Goal: Transaction & Acquisition: Purchase product/service

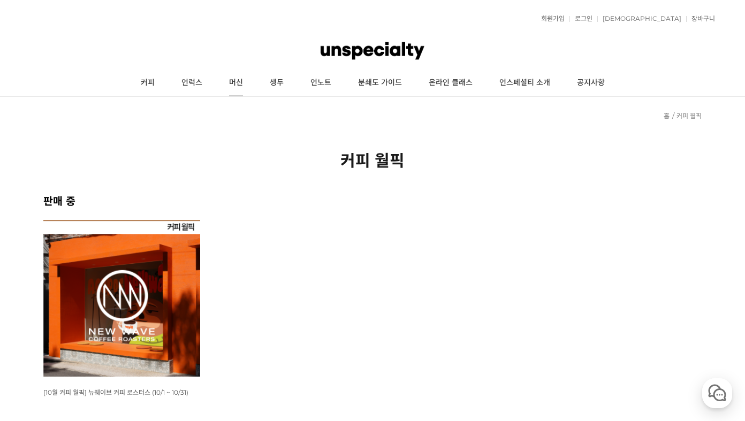
click at [222, 74] on link "머신" at bounding box center [236, 83] width 41 height 27
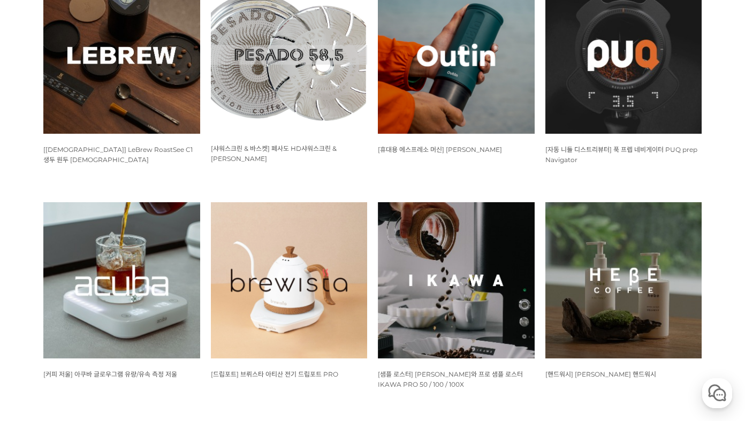
scroll to position [723, 0]
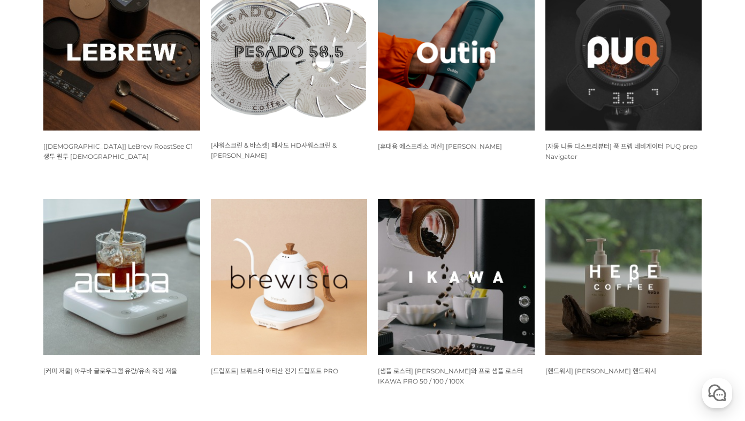
click at [268, 228] on img at bounding box center [289, 277] width 157 height 157
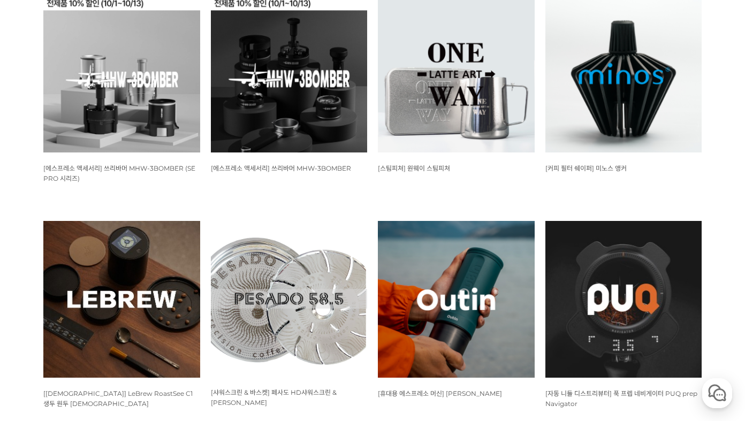
scroll to position [476, 0]
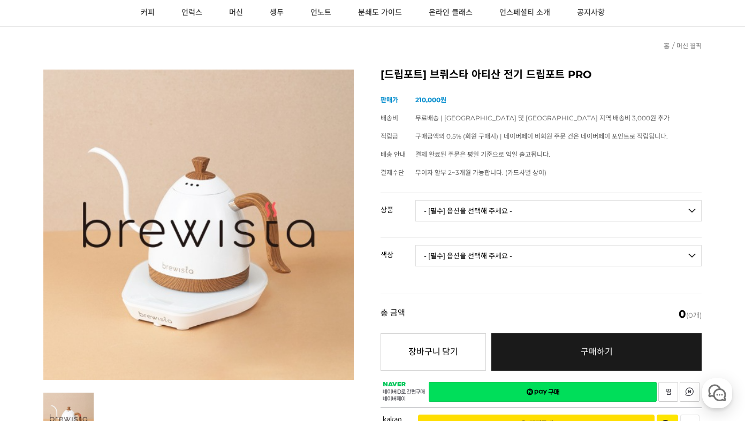
scroll to position [75, 0]
